Goal: Task Accomplishment & Management: Use online tool/utility

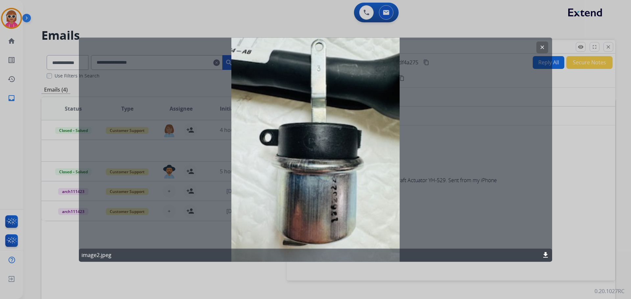
scroll to position [16, 0]
click at [542, 49] on mat-icon "clear" at bounding box center [542, 47] width 6 height 6
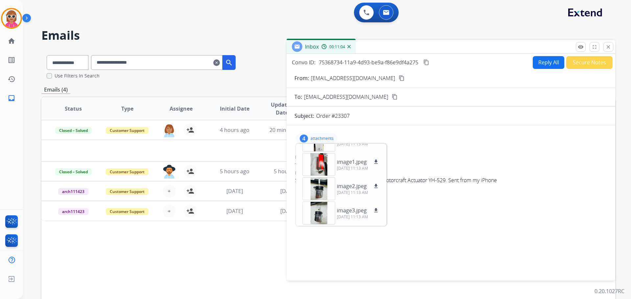
click at [612, 44] on div "Inbox 00:11:04" at bounding box center [450, 47] width 328 height 14
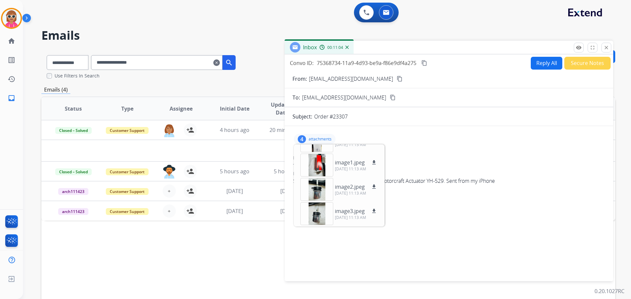
click at [610, 45] on button "close Close" at bounding box center [606, 48] width 10 height 10
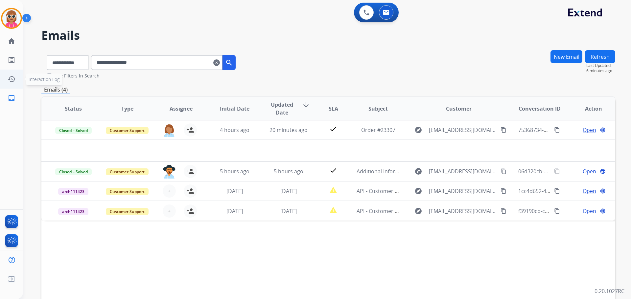
drag, startPoint x: 178, startPoint y: 56, endPoint x: 1, endPoint y: 78, distance: 178.7
click at [0, 78] on div "**********" at bounding box center [315, 149] width 631 height 299
paste input "********"
type input "**********"
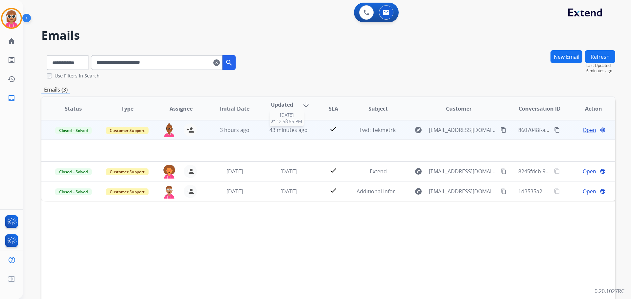
click at [300, 130] on span "43 minutes ago" at bounding box center [288, 129] width 38 height 7
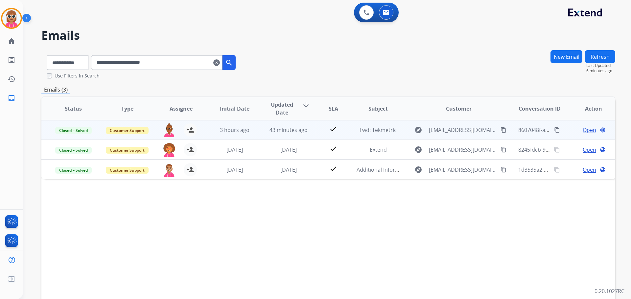
click at [586, 130] on span "Open" at bounding box center [588, 130] width 13 height 8
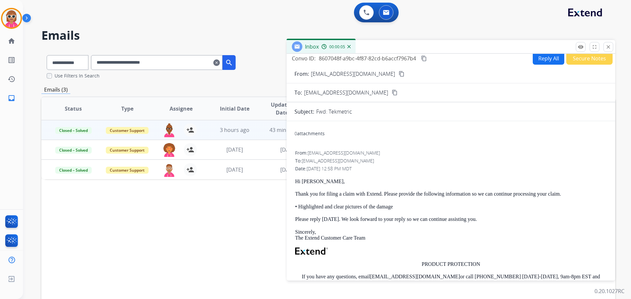
scroll to position [0, 0]
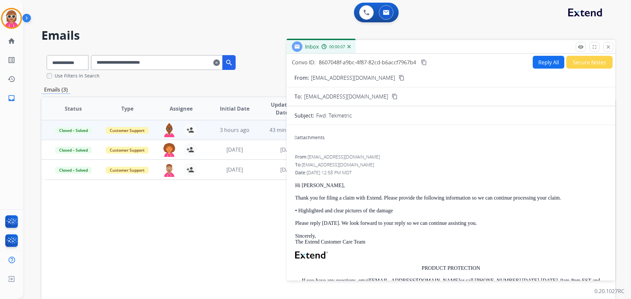
click at [605, 46] on button "close Close" at bounding box center [608, 47] width 10 height 10
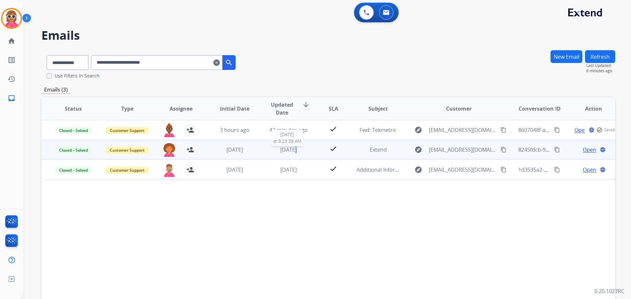
click at [287, 149] on span "[DATE]" at bounding box center [288, 149] width 16 height 7
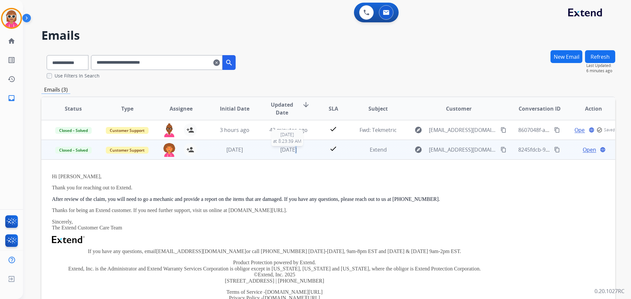
scroll to position [20, 0]
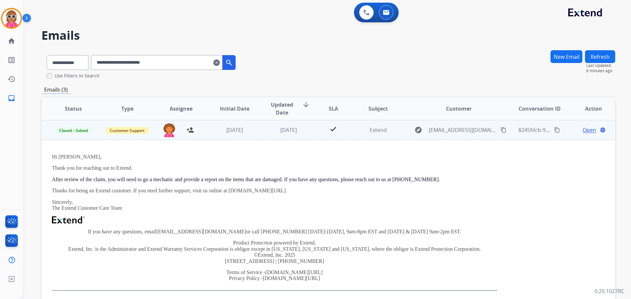
click at [582, 130] on span "Open" at bounding box center [588, 130] width 13 height 8
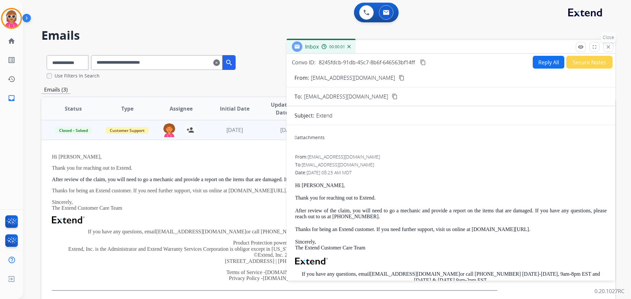
click at [606, 42] on button "close Close" at bounding box center [608, 47] width 10 height 10
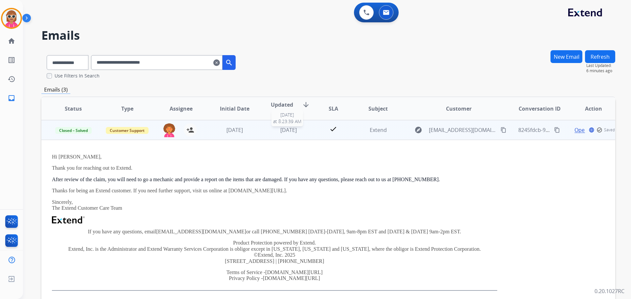
click at [285, 127] on span "[DATE]" at bounding box center [288, 129] width 16 height 7
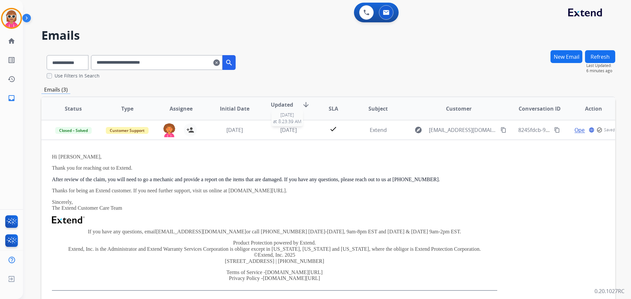
scroll to position [0, 0]
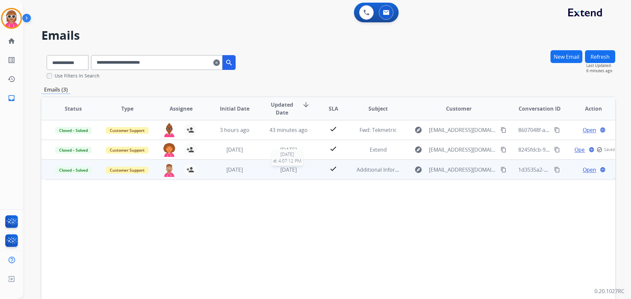
click at [269, 170] on div "[DATE]" at bounding box center [288, 170] width 43 height 8
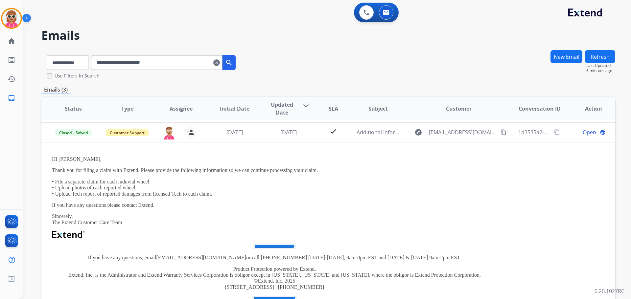
scroll to position [39, 0]
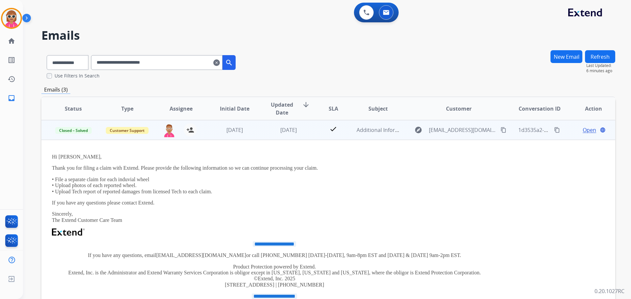
click at [582, 133] on span "Open" at bounding box center [588, 130] width 13 height 8
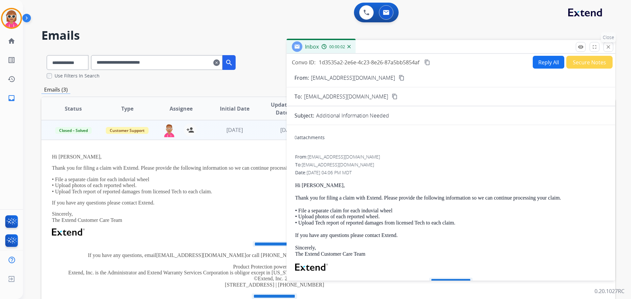
click at [608, 48] on mat-icon "close" at bounding box center [608, 47] width 6 height 6
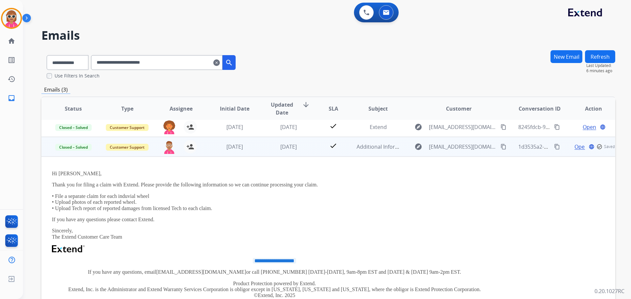
scroll to position [0, 0]
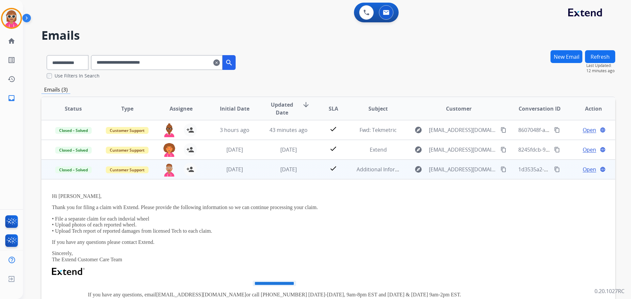
drag, startPoint x: 410, startPoint y: 267, endPoint x: 406, endPoint y: 243, distance: 24.2
click at [409, 262] on div "**********" at bounding box center [274, 285] width 445 height 184
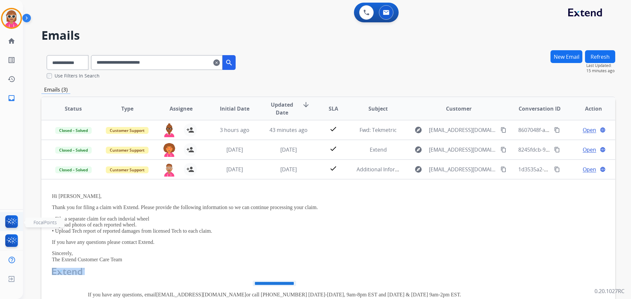
click at [15, 221] on img at bounding box center [11, 222] width 15 height 15
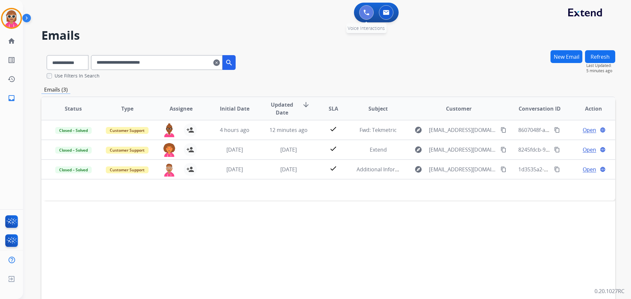
click at [362, 12] on button at bounding box center [366, 12] width 14 height 14
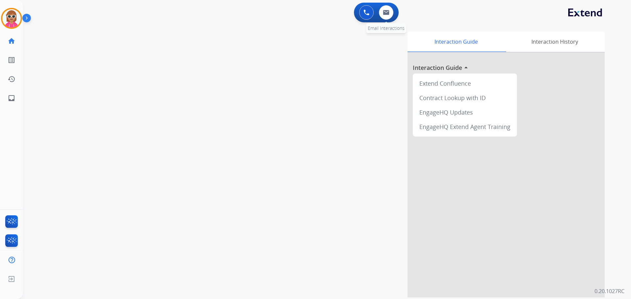
drag, startPoint x: 394, startPoint y: 18, endPoint x: 391, endPoint y: 16, distance: 4.0
click at [394, 18] on div "0 Email Interactions" at bounding box center [386, 12] width 20 height 14
click at [391, 16] on button at bounding box center [386, 12] width 14 height 14
select select "**********"
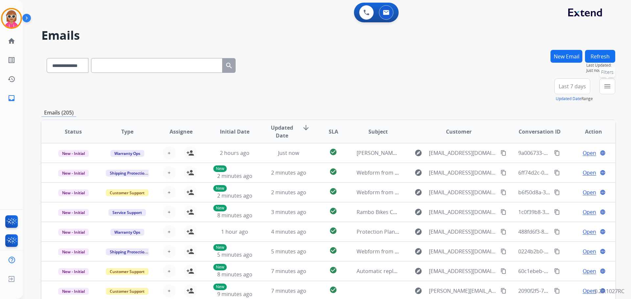
click at [606, 87] on mat-icon "menu" at bounding box center [607, 86] width 8 height 8
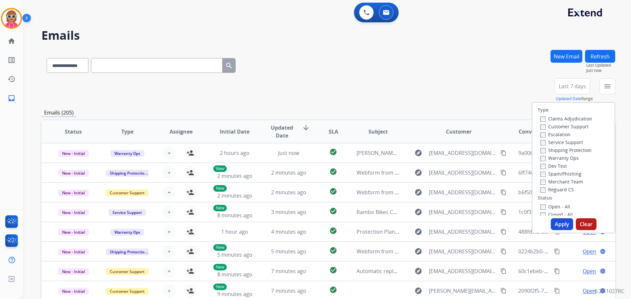
click at [572, 126] on label "Customer Support" at bounding box center [564, 126] width 48 height 6
click at [571, 152] on label "Shipping Protection" at bounding box center [565, 150] width 51 height 6
click at [560, 188] on label "Reguard CS" at bounding box center [556, 190] width 33 height 6
click at [557, 210] on div "Open - All" at bounding box center [574, 207] width 69 height 8
click at [557, 209] on label "Open - All" at bounding box center [555, 207] width 30 height 6
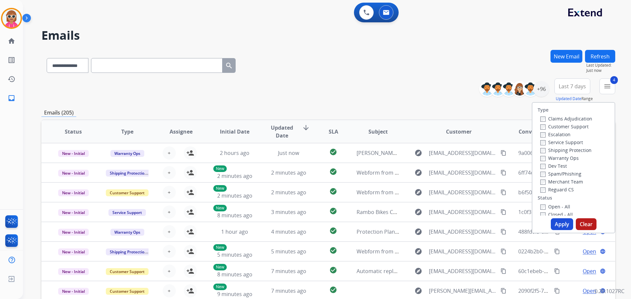
click at [556, 223] on button "Apply" at bounding box center [561, 224] width 22 height 12
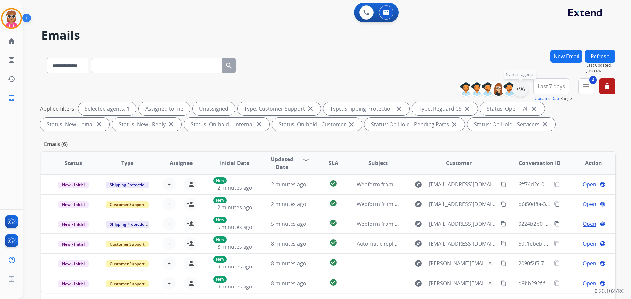
click at [525, 86] on div "+96" at bounding box center [520, 89] width 16 height 16
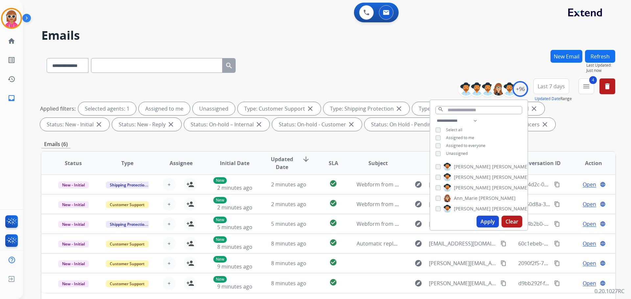
click at [456, 151] on span "Unassigned" at bounding box center [457, 154] width 22 height 6
click at [487, 221] on button "Apply" at bounding box center [487, 222] width 22 height 12
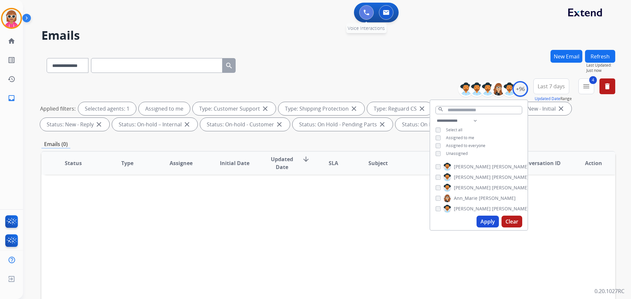
click at [366, 16] on button at bounding box center [366, 12] width 14 height 14
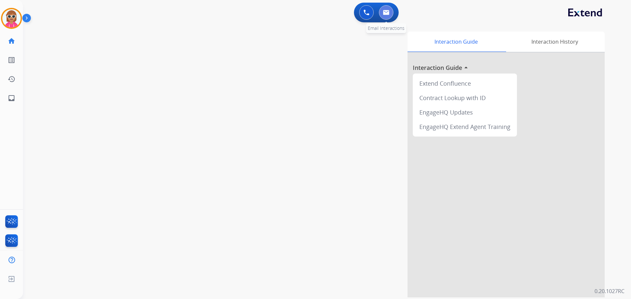
click at [387, 17] on button at bounding box center [386, 12] width 14 height 14
select select "**********"
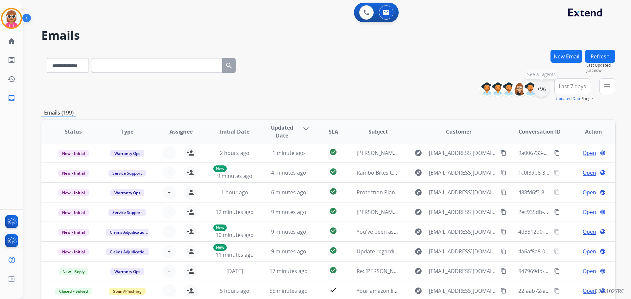
click at [541, 88] on div "+96" at bounding box center [541, 89] width 16 height 16
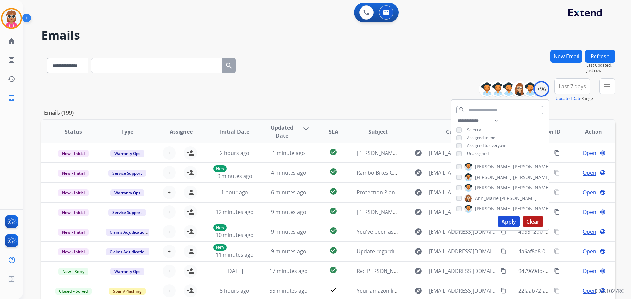
click at [477, 154] on span "Unassigned" at bounding box center [478, 154] width 22 height 6
click at [478, 137] on span "Assigned to me" at bounding box center [481, 138] width 28 height 6
click at [486, 112] on input "text" at bounding box center [499, 110] width 87 height 8
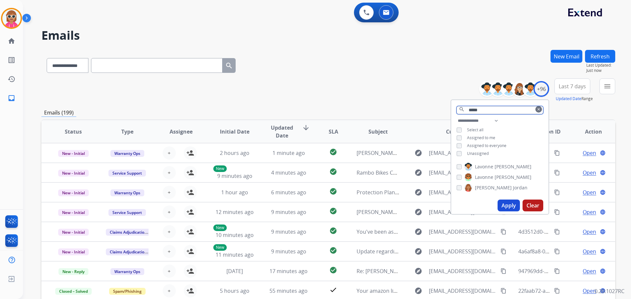
type input "*****"
click at [481, 187] on span "[PERSON_NAME]" at bounding box center [493, 188] width 37 height 7
click at [510, 209] on button "Apply" at bounding box center [508, 206] width 22 height 12
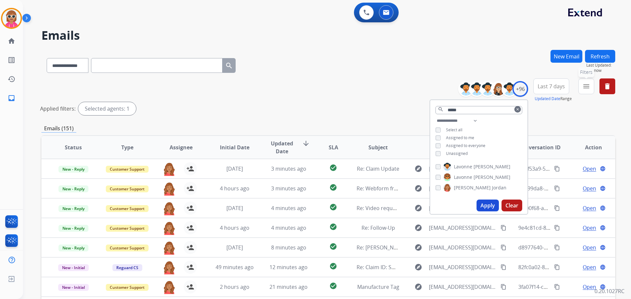
click at [591, 91] on button "menu Filters" at bounding box center [586, 86] width 16 height 16
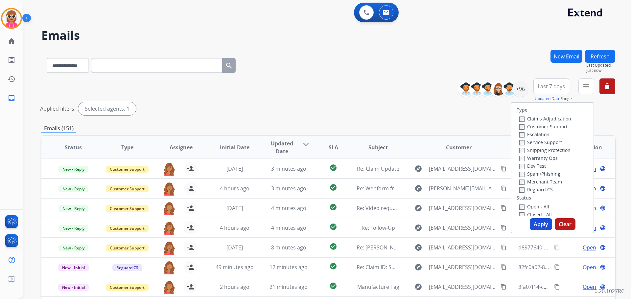
drag, startPoint x: 555, startPoint y: 125, endPoint x: 551, endPoint y: 134, distance: 9.1
click at [555, 127] on label "Customer Support" at bounding box center [543, 126] width 48 height 6
drag, startPoint x: 548, startPoint y: 151, endPoint x: 548, endPoint y: 159, distance: 7.9
click at [548, 151] on label "Shipping Protection" at bounding box center [544, 150] width 51 height 6
click at [541, 188] on div "Reguard CS" at bounding box center [545, 190] width 52 height 8
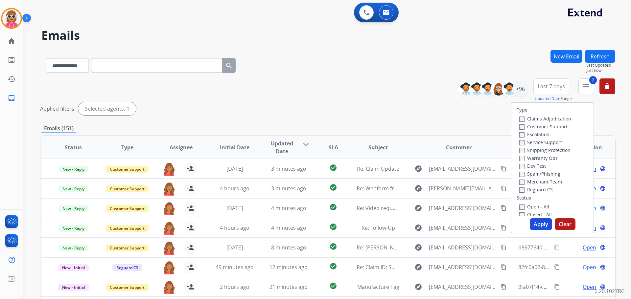
click at [541, 191] on label "Reguard CS" at bounding box center [535, 190] width 33 height 6
click at [535, 205] on label "Open - All" at bounding box center [534, 207] width 30 height 6
click at [535, 229] on button "Apply" at bounding box center [540, 224] width 22 height 12
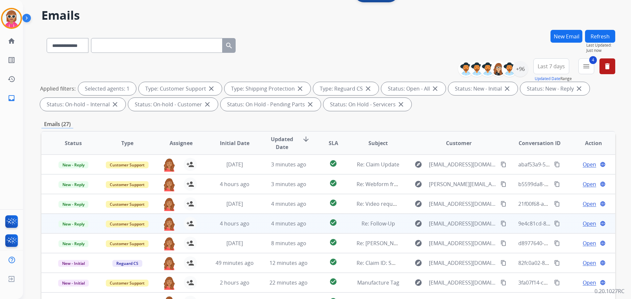
scroll to position [106, 0]
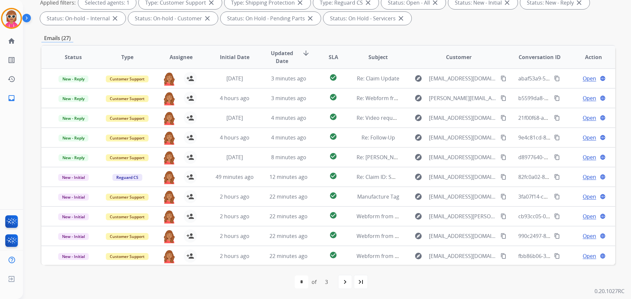
drag, startPoint x: 426, startPoint y: 274, endPoint x: 398, endPoint y: 276, distance: 28.0
click at [426, 274] on div "first_page navigate_before * * * of 3 navigate_next last_page" at bounding box center [327, 282] width 573 height 34
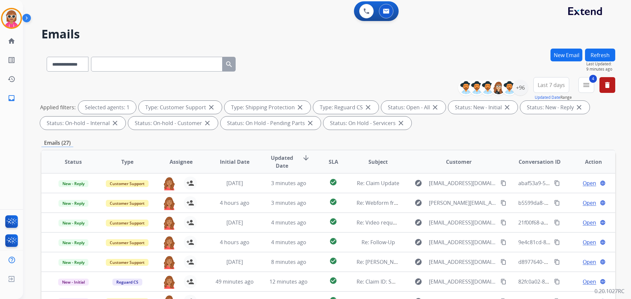
scroll to position [0, 0]
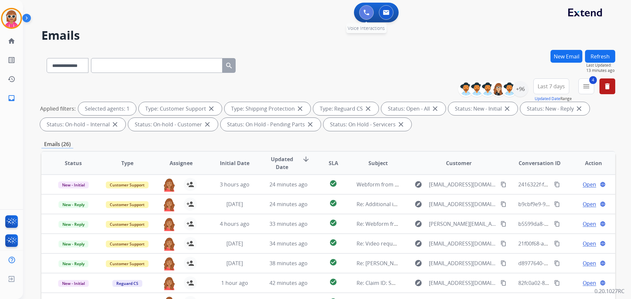
click at [366, 11] on img at bounding box center [366, 13] width 6 height 6
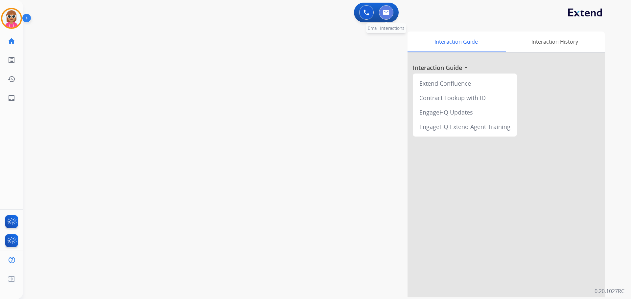
click at [382, 17] on button at bounding box center [386, 12] width 14 height 14
select select "**********"
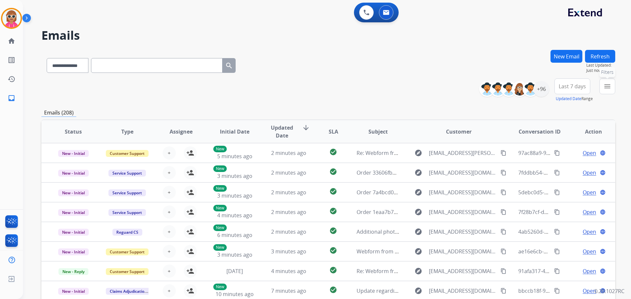
drag, startPoint x: 606, startPoint y: 81, endPoint x: 608, endPoint y: 84, distance: 3.6
click at [608, 84] on button "menu Filters" at bounding box center [607, 86] width 16 height 16
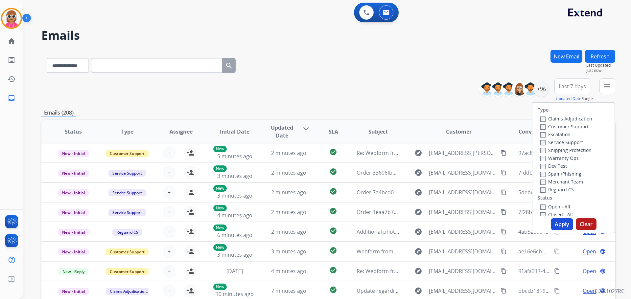
click at [562, 128] on label "Customer Support" at bounding box center [564, 126] width 48 height 6
click at [565, 149] on label "Shipping Protection" at bounding box center [565, 150] width 51 height 6
drag, startPoint x: 560, startPoint y: 187, endPoint x: 559, endPoint y: 197, distance: 9.6
click at [560, 188] on label "Reguard CS" at bounding box center [556, 190] width 33 height 6
drag, startPoint x: 556, startPoint y: 205, endPoint x: 557, endPoint y: 215, distance: 10.8
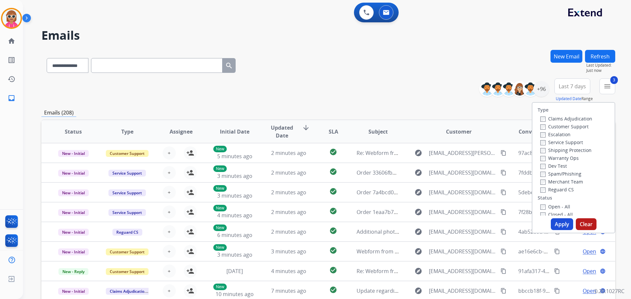
click at [556, 205] on label "Open - All" at bounding box center [555, 207] width 30 height 6
click at [557, 222] on button "Apply" at bounding box center [561, 224] width 22 height 12
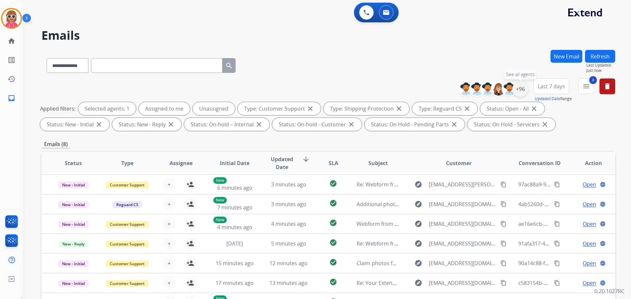
click at [523, 87] on div "+96" at bounding box center [520, 89] width 16 height 16
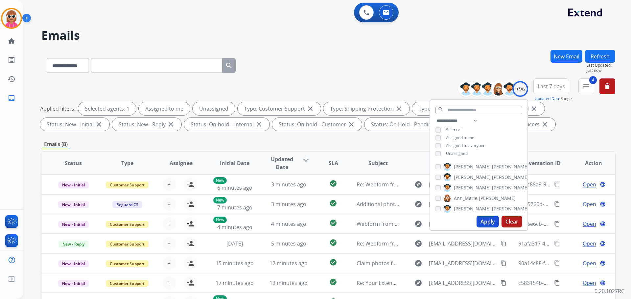
drag, startPoint x: 451, startPoint y: 152, endPoint x: 460, endPoint y: 175, distance: 24.6
click at [451, 153] on span "Unassigned" at bounding box center [457, 154] width 22 height 6
click at [478, 218] on button "Apply" at bounding box center [487, 222] width 22 height 12
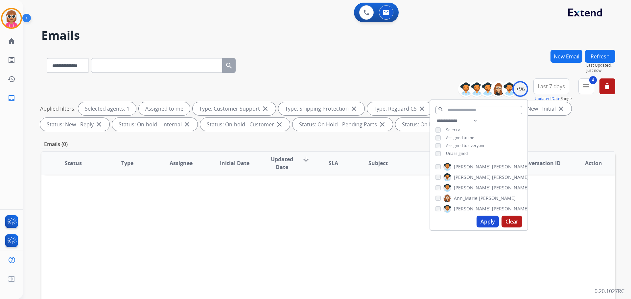
click at [458, 139] on span "Assigned to me" at bounding box center [460, 138] width 28 height 6
click at [457, 153] on span "Unassigned" at bounding box center [457, 154] width 22 height 6
click at [483, 222] on button "Apply" at bounding box center [487, 222] width 22 height 12
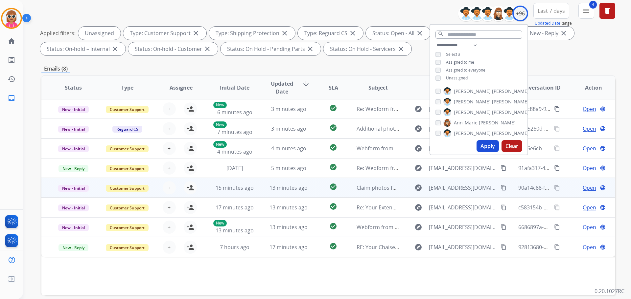
scroll to position [106, 0]
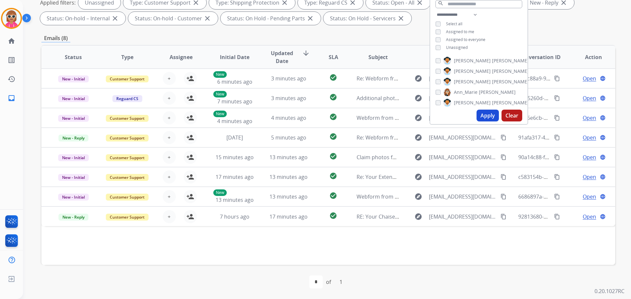
drag, startPoint x: 475, startPoint y: 256, endPoint x: 476, endPoint y: 259, distance: 4.1
click at [476, 258] on div "Status Type Assignee Initial Date Updated Date arrow_downward SLA Subject Custo…" at bounding box center [327, 155] width 573 height 220
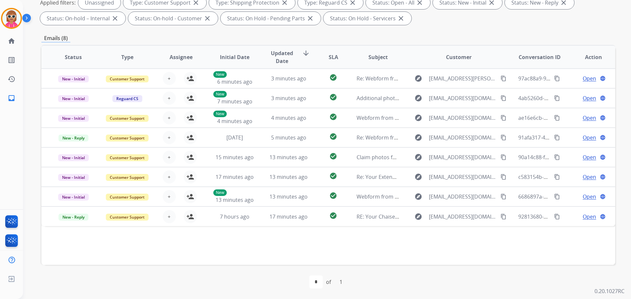
click at [489, 274] on div "first_page navigate_before * of 1 navigate_next last_page" at bounding box center [327, 282] width 573 height 34
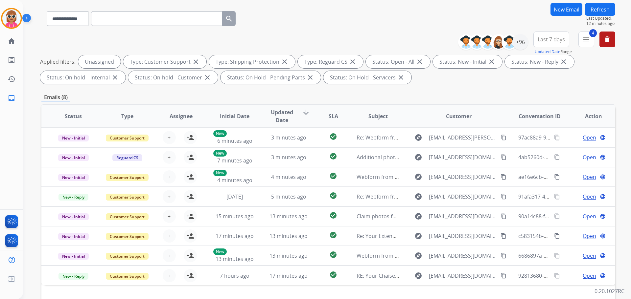
scroll to position [0, 0]
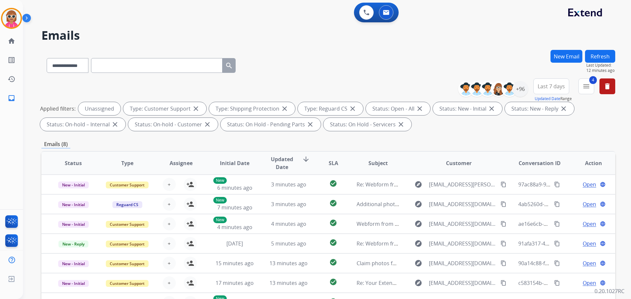
drag, startPoint x: 615, startPoint y: 53, endPoint x: 612, endPoint y: 56, distance: 4.6
click at [615, 53] on div "**********" at bounding box center [327, 149] width 608 height 299
click at [610, 58] on button "Refresh" at bounding box center [600, 56] width 30 height 13
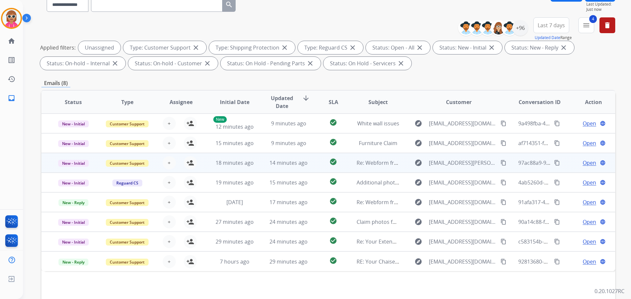
scroll to position [106, 0]
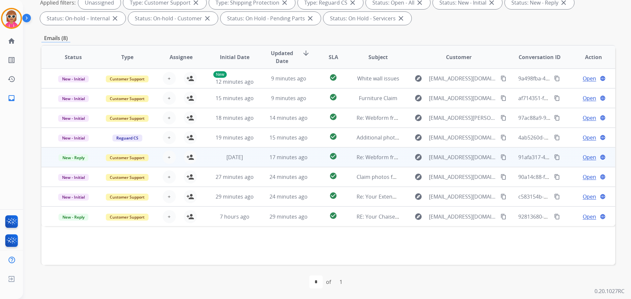
drag, startPoint x: 292, startPoint y: 246, endPoint x: 333, endPoint y: 158, distance: 97.9
click at [297, 236] on div "Status Type Assignee Initial Date Updated Date arrow_downward SLA Subject Custo…" at bounding box center [327, 155] width 573 height 220
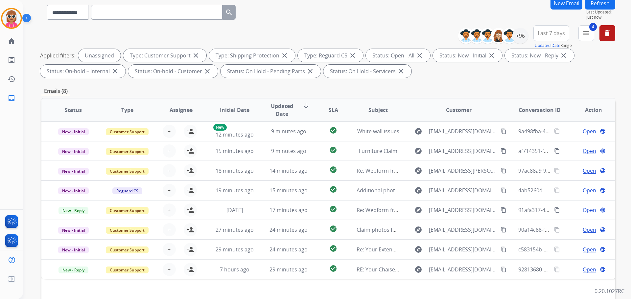
scroll to position [0, 0]
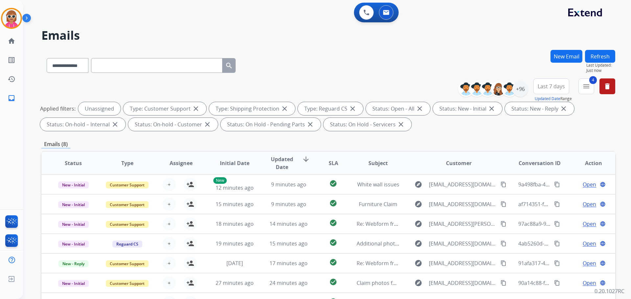
click at [606, 60] on button "Refresh" at bounding box center [600, 56] width 30 height 13
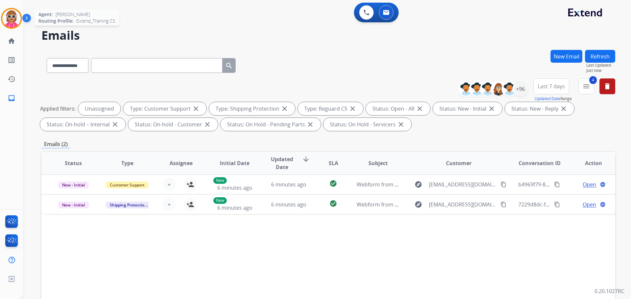
click at [11, 11] on img at bounding box center [11, 18] width 18 height 18
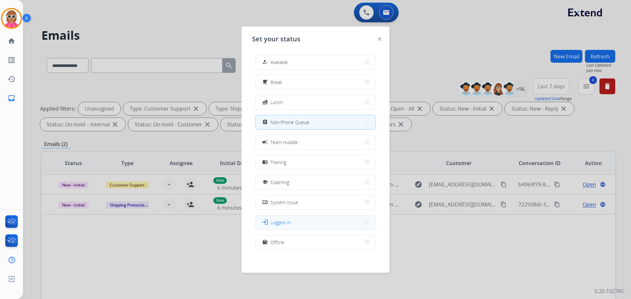
scroll to position [2, 0]
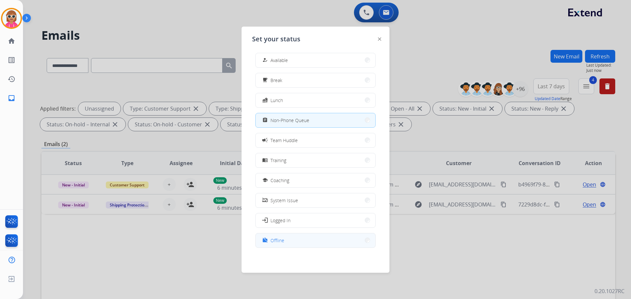
click at [292, 246] on button "work_off Offline" at bounding box center [316, 241] width 120 height 14
